Goal: Task Accomplishment & Management: Manage account settings

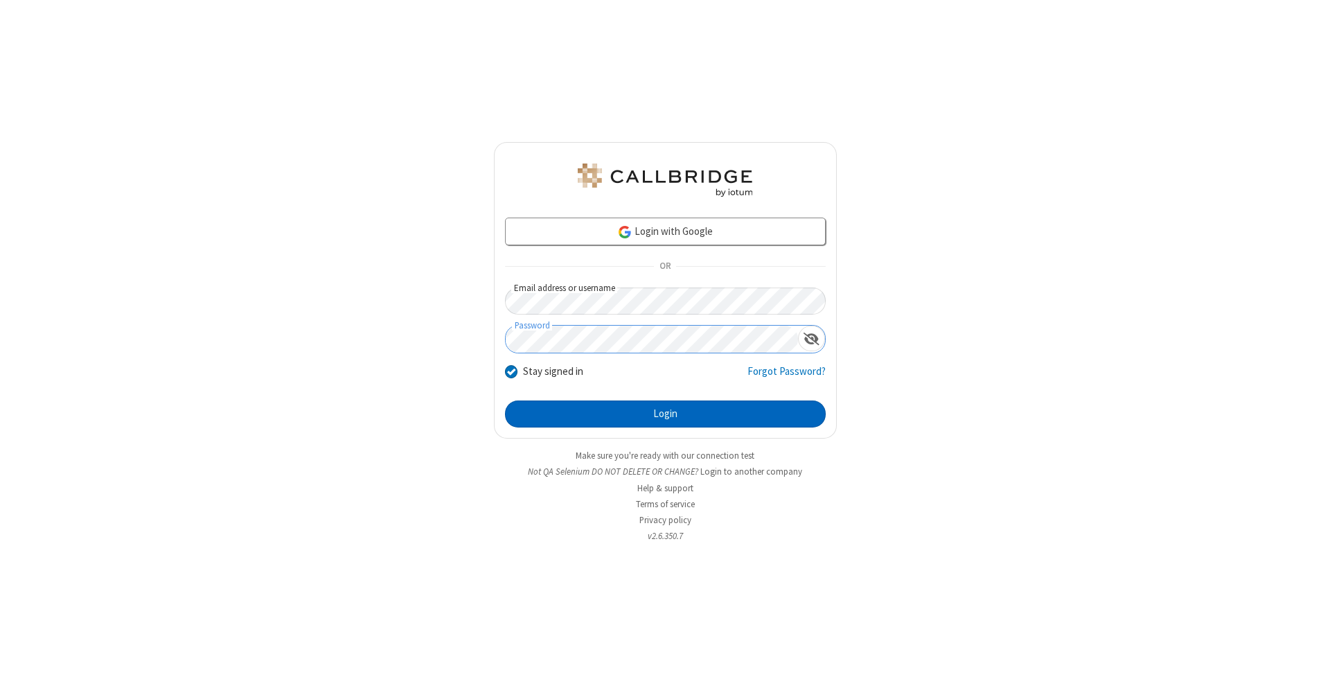
click at [665, 414] on button "Login" at bounding box center [665, 414] width 321 height 28
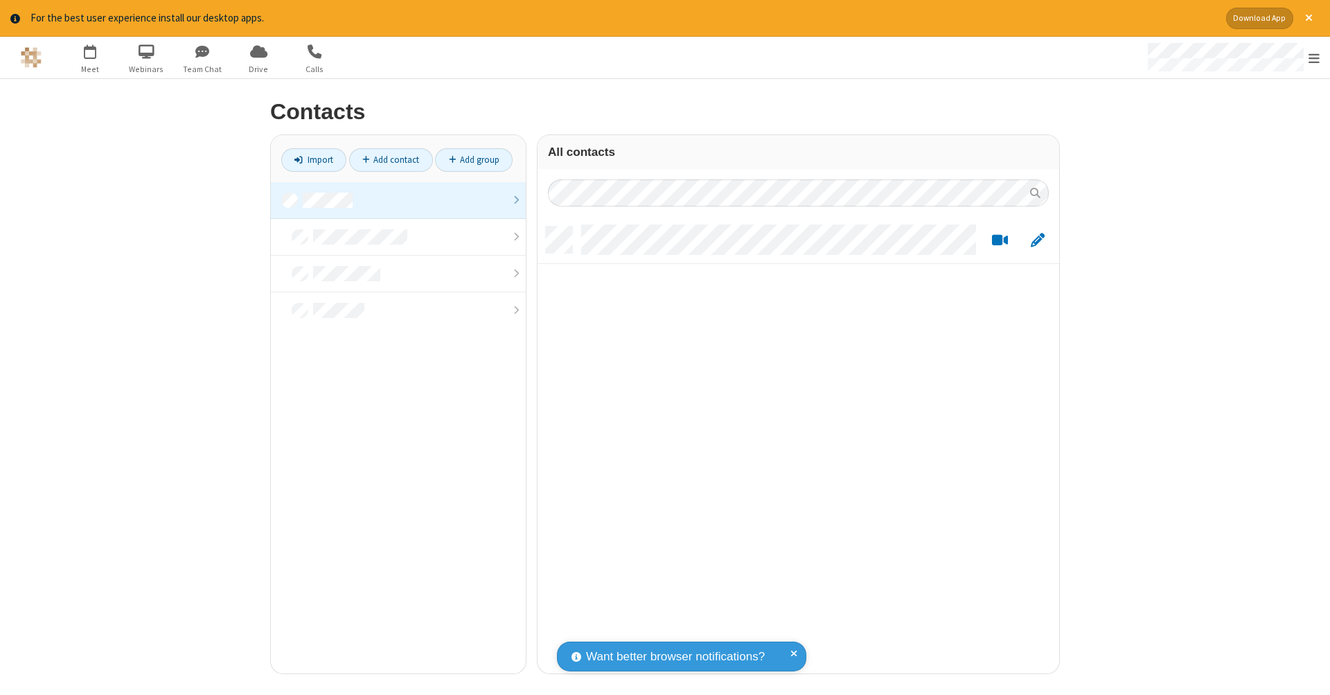
click at [398, 199] on link at bounding box center [398, 200] width 255 height 37
click at [391, 159] on link "Add contact" at bounding box center [391, 160] width 84 height 24
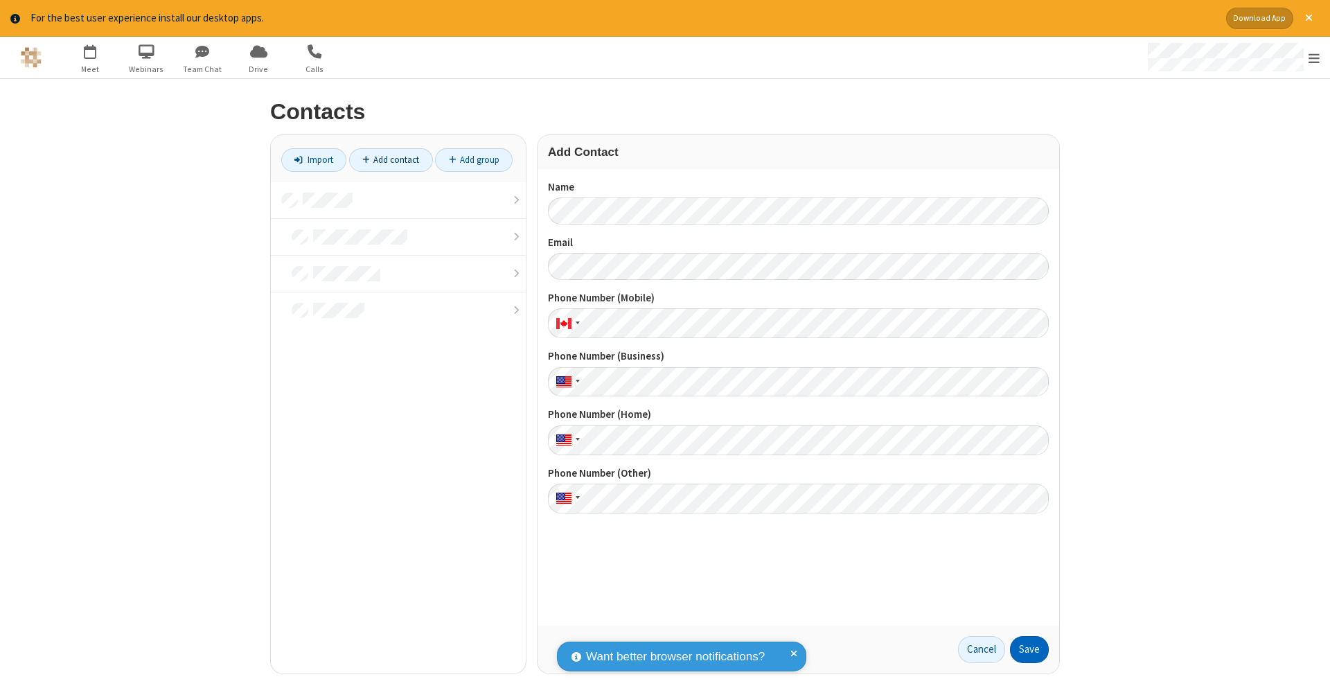
click at [1029, 649] on button "Save" at bounding box center [1029, 650] width 39 height 28
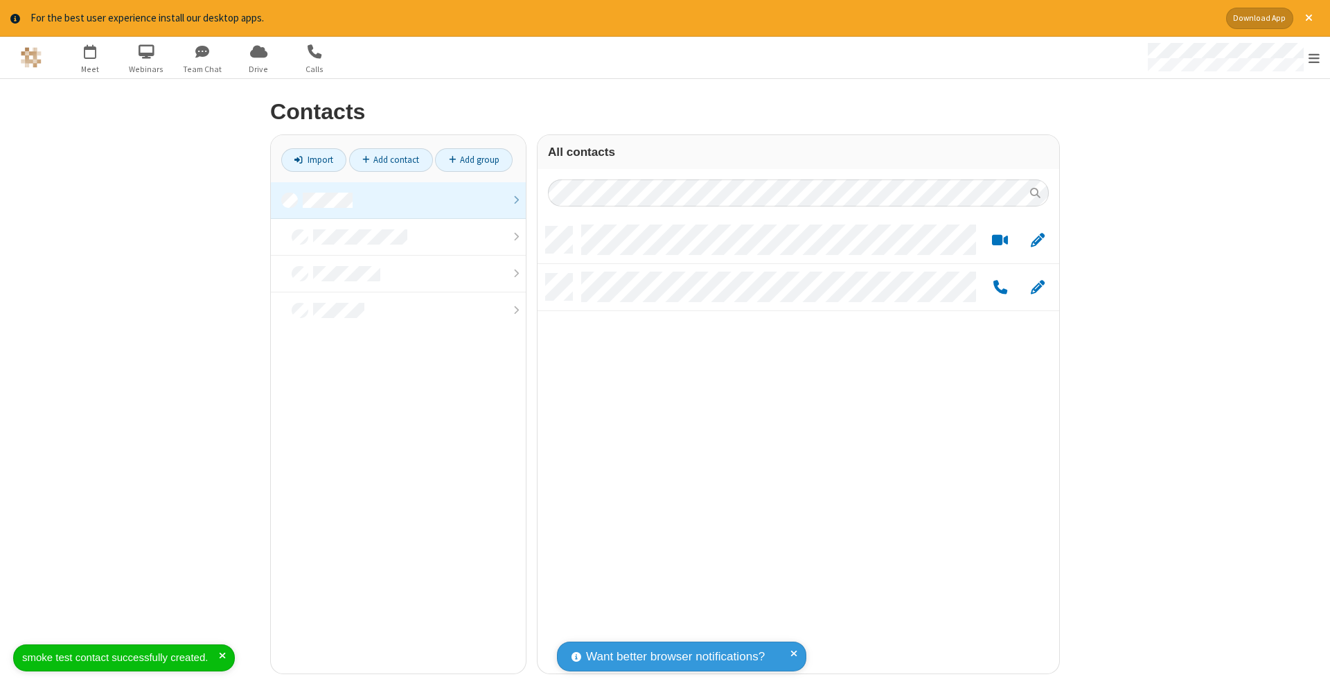
scroll to position [447, 511]
